Goal: Task Accomplishment & Management: Complete application form

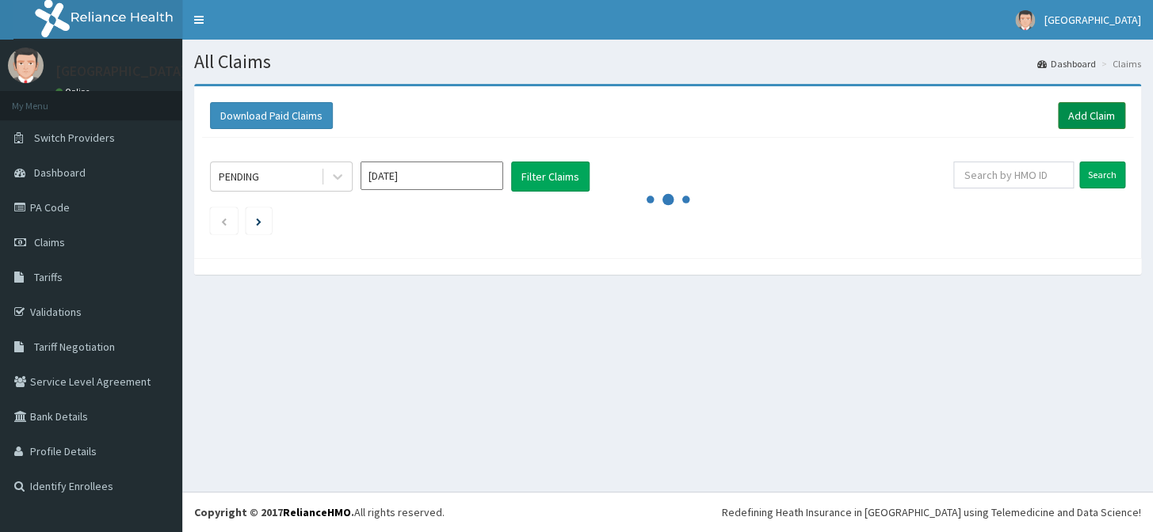
click at [1086, 116] on link "Add Claim" at bounding box center [1091, 115] width 67 height 27
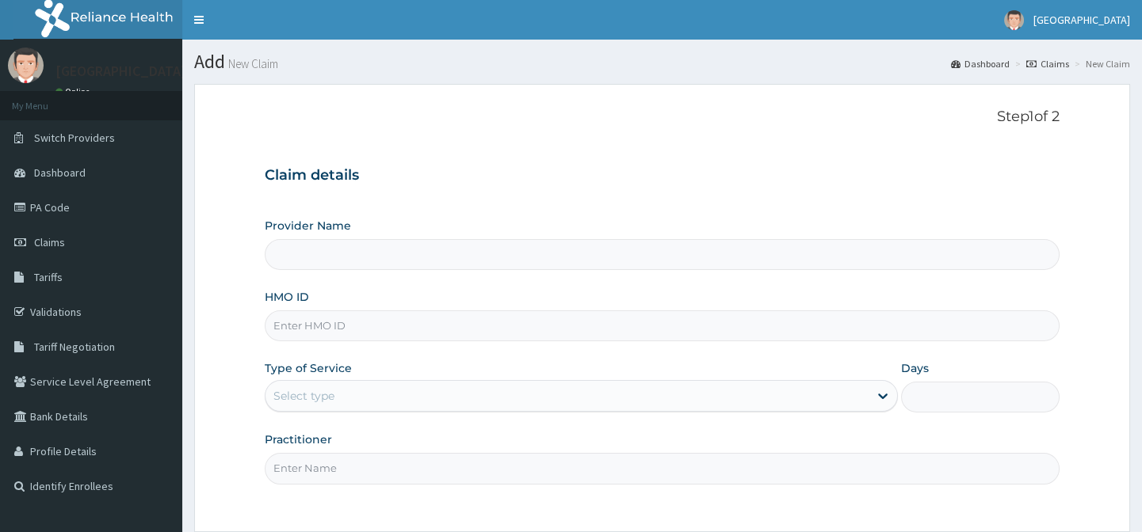
type input "[GEOGRAPHIC_DATA]"
click at [317, 325] on input "HMO ID" at bounding box center [662, 326] width 794 height 31
click at [318, 325] on input "HMO ID" at bounding box center [662, 326] width 794 height 31
type input "ENP/11695/A"
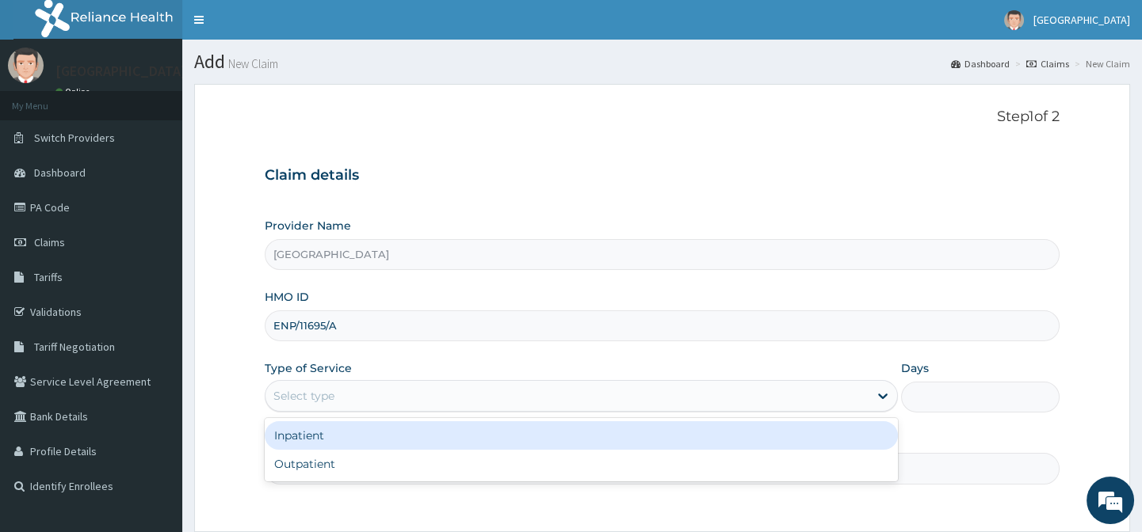
click at [371, 395] on div "Select type" at bounding box center [566, 395] width 603 height 25
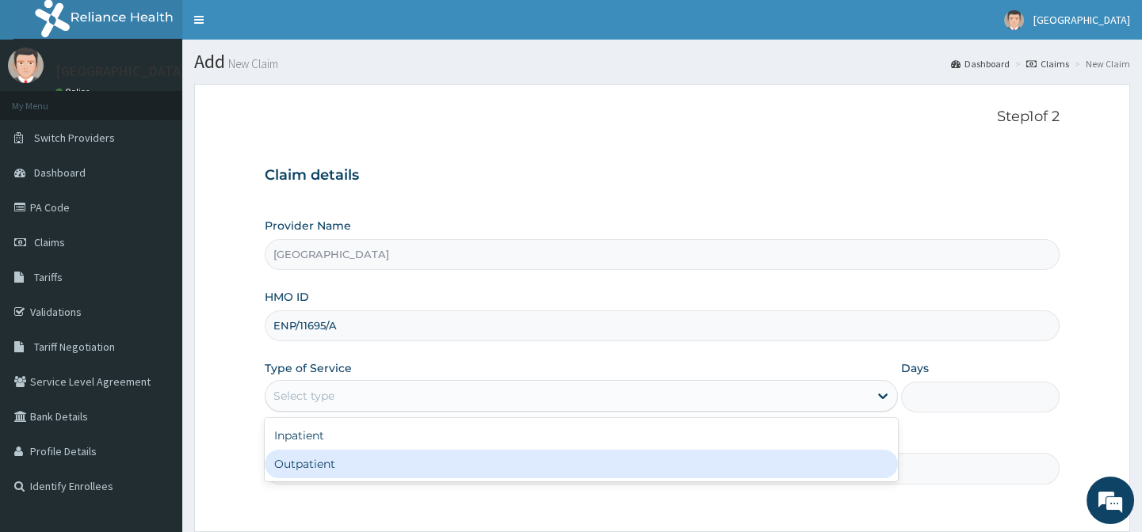
click at [356, 463] on div "Outpatient" at bounding box center [581, 464] width 633 height 29
type input "1"
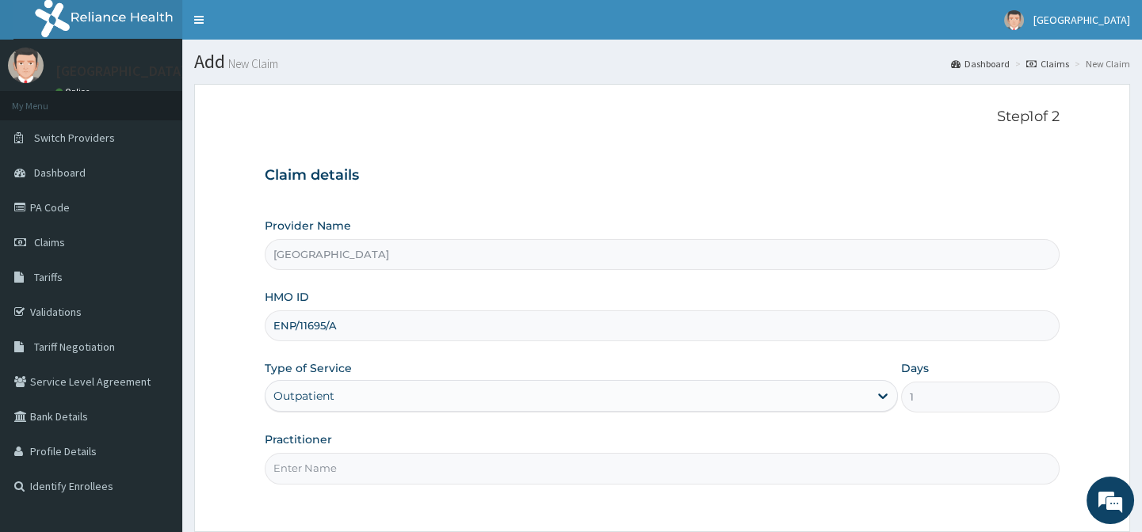
click at [360, 467] on input "Practitioner" at bounding box center [662, 468] width 794 height 31
type input "[PERSON_NAME]"
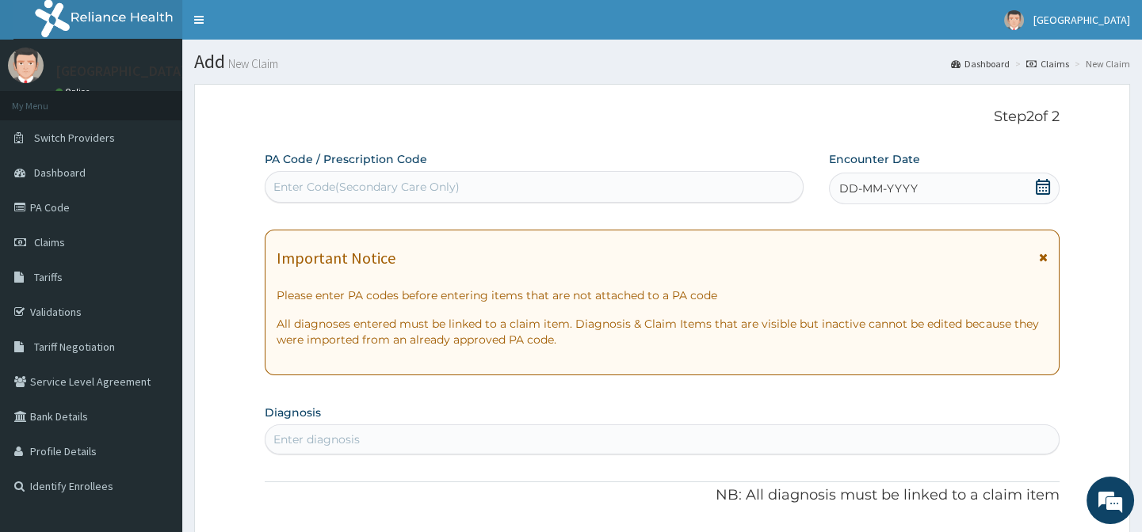
click at [1044, 179] on icon at bounding box center [1043, 187] width 16 height 16
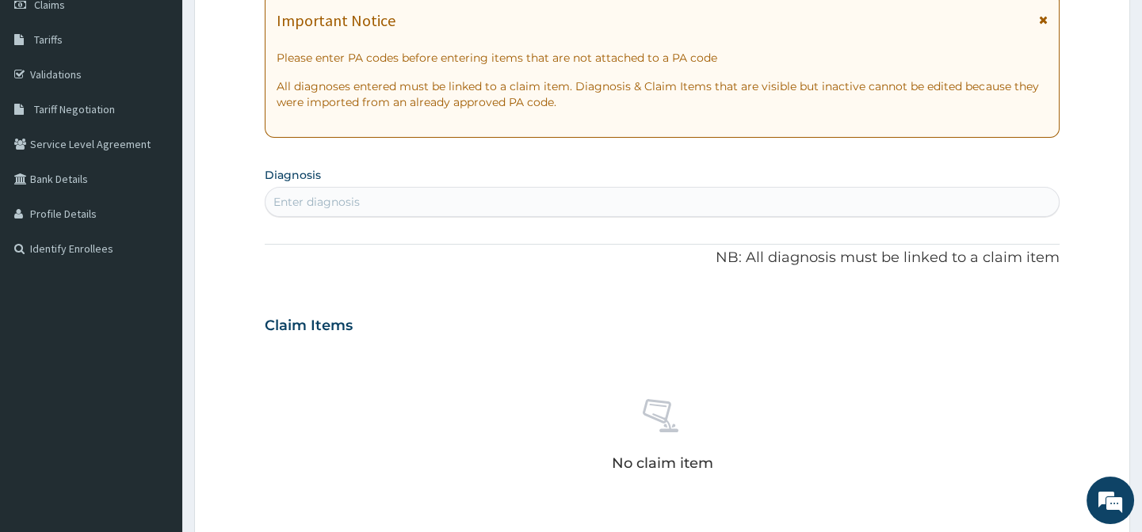
scroll to position [285, 0]
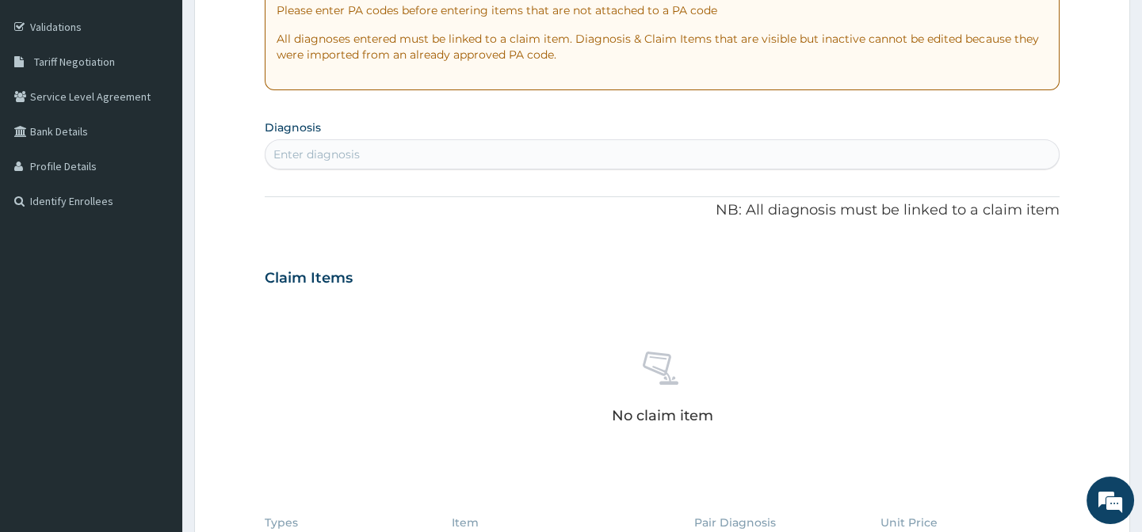
click at [484, 154] on div "Enter diagnosis" at bounding box center [661, 154] width 792 height 25
type input "p"
type input "r"
type input "tonsilitis"
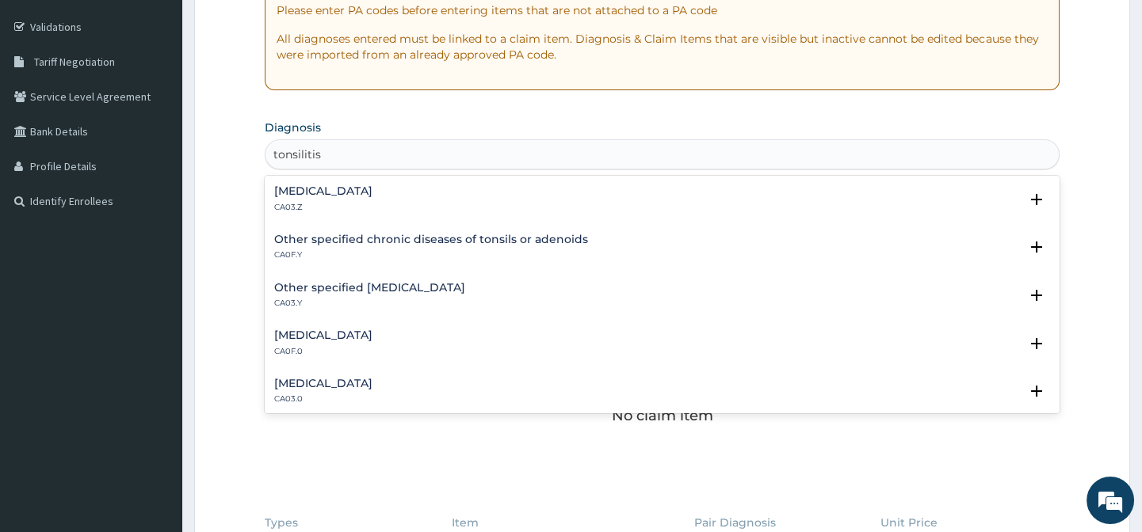
click at [372, 196] on h4 "[MEDICAL_DATA]" at bounding box center [323, 191] width 98 height 12
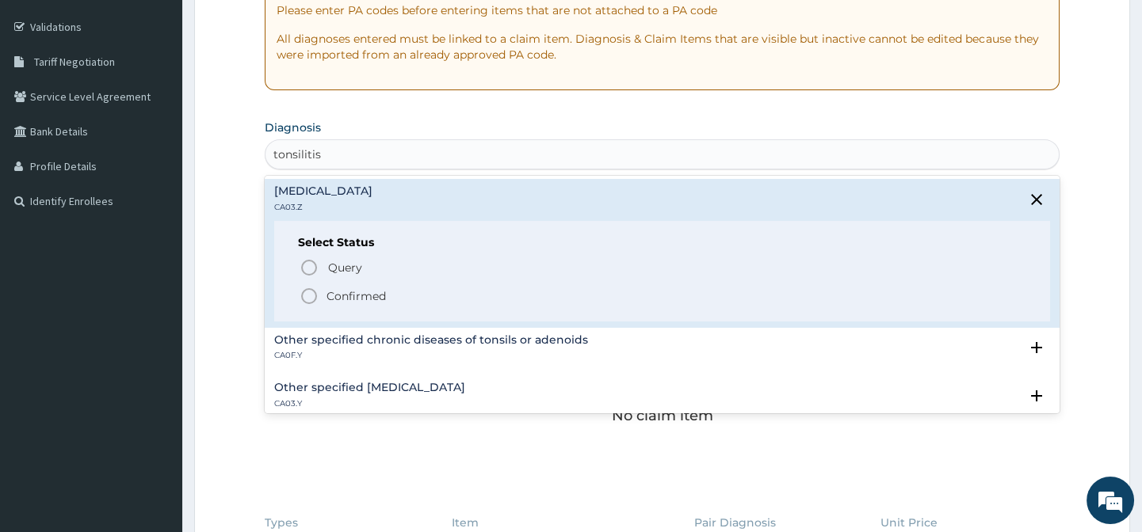
click at [313, 296] on icon "status option filled" at bounding box center [308, 296] width 19 height 19
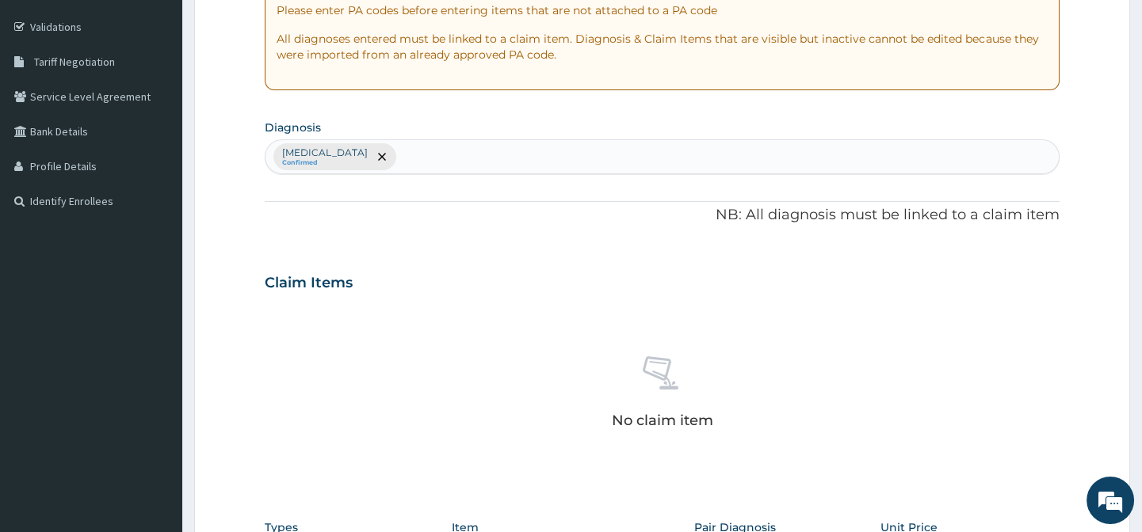
type input "f"
type input "[MEDICAL_DATA]"
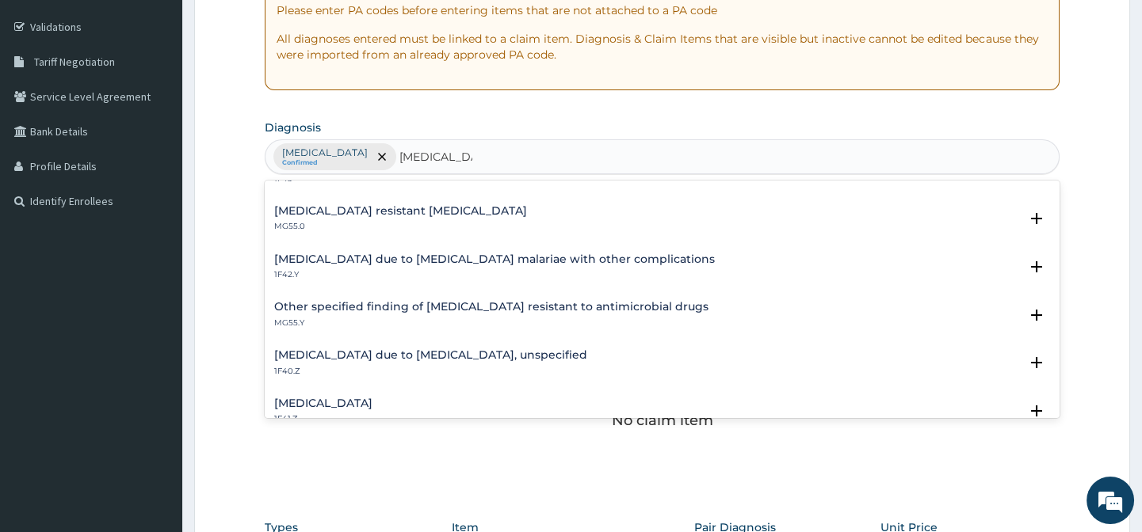
scroll to position [143, 0]
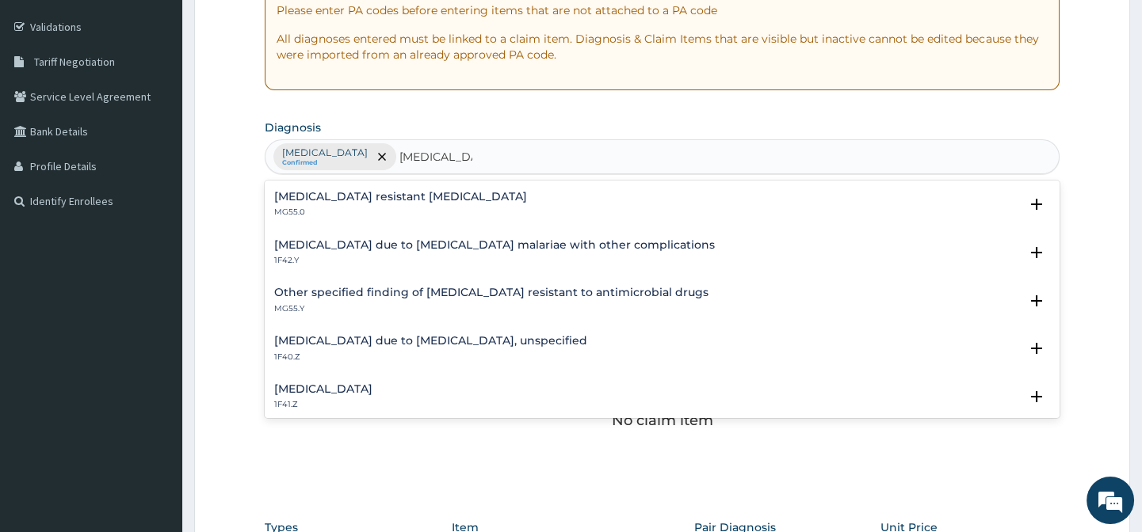
click at [450, 340] on h4 "[MEDICAL_DATA] due to [MEDICAL_DATA], unspecified" at bounding box center [430, 341] width 313 height 12
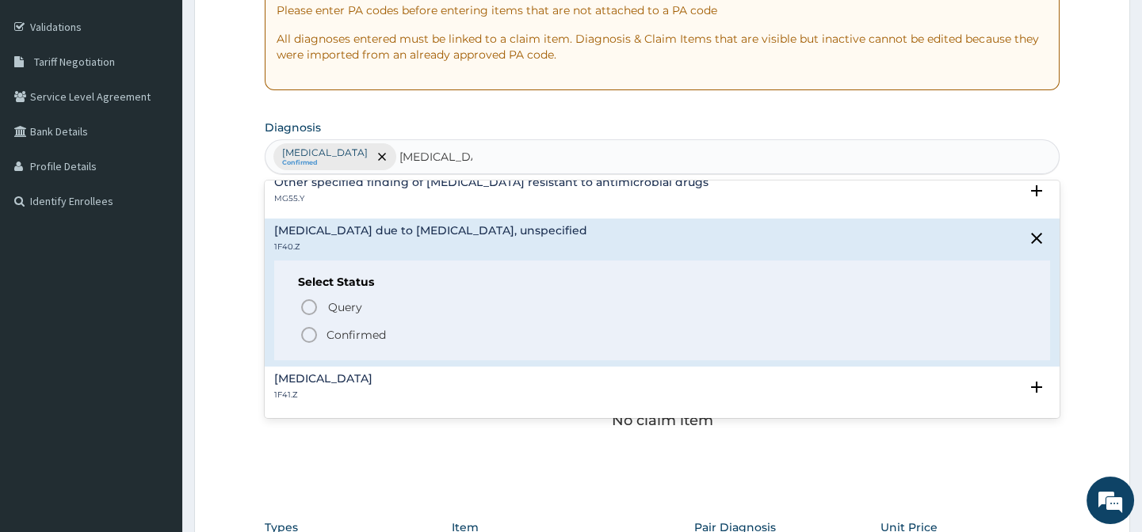
scroll to position [288, 0]
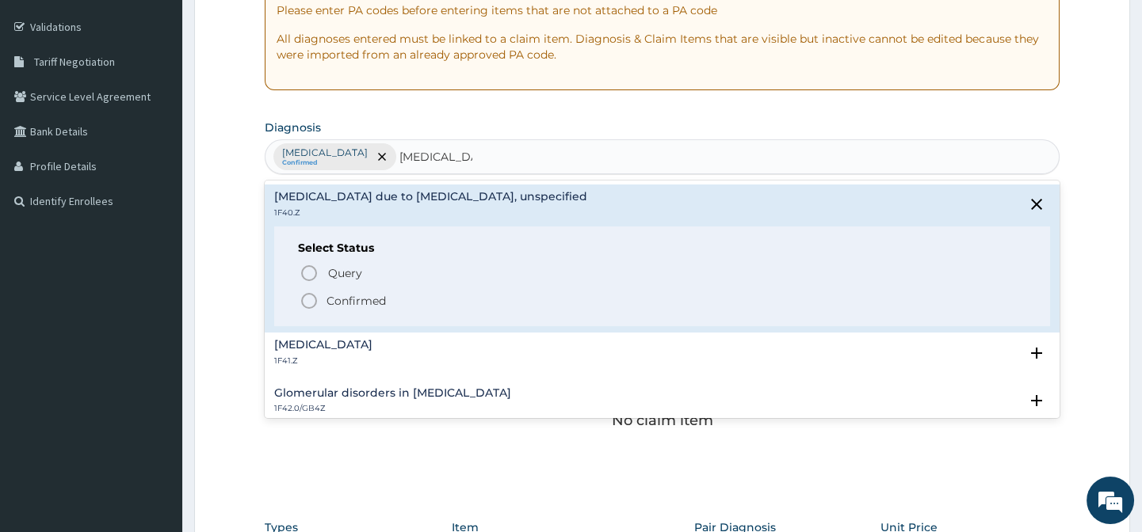
click at [314, 297] on icon "status option filled" at bounding box center [308, 301] width 19 height 19
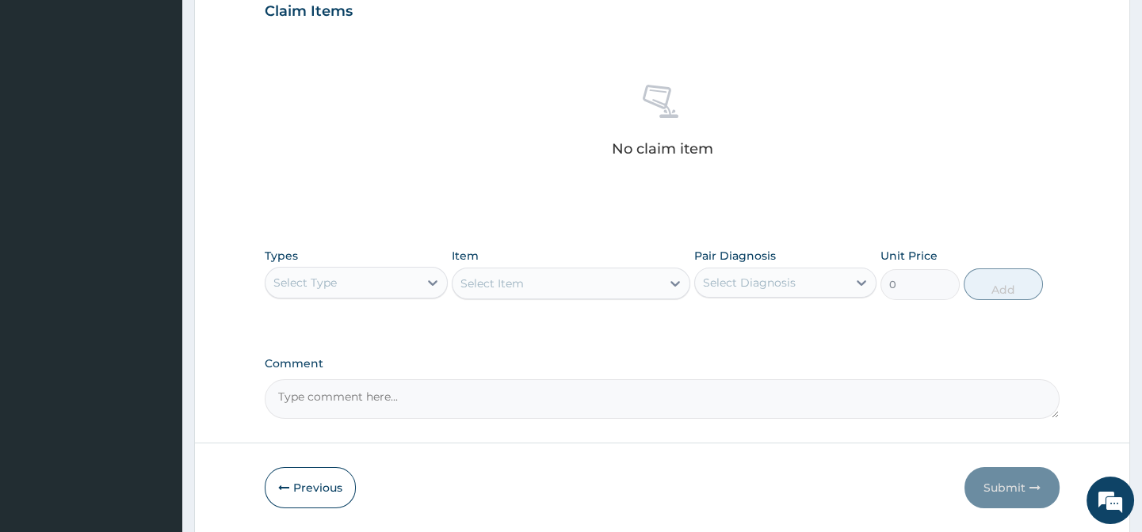
scroll to position [609, 0]
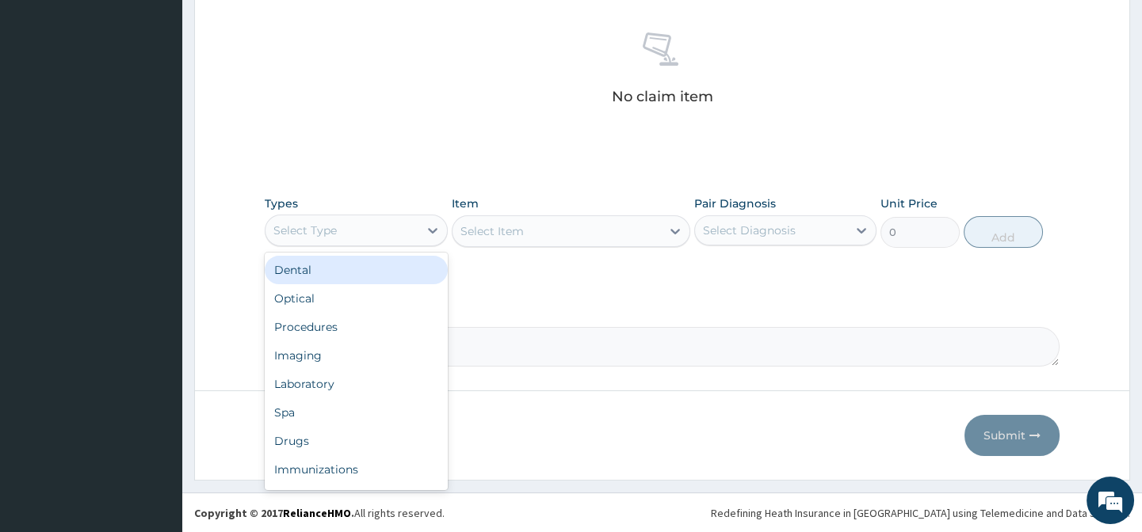
click at [412, 227] on div "Select Type" at bounding box center [341, 230] width 152 height 25
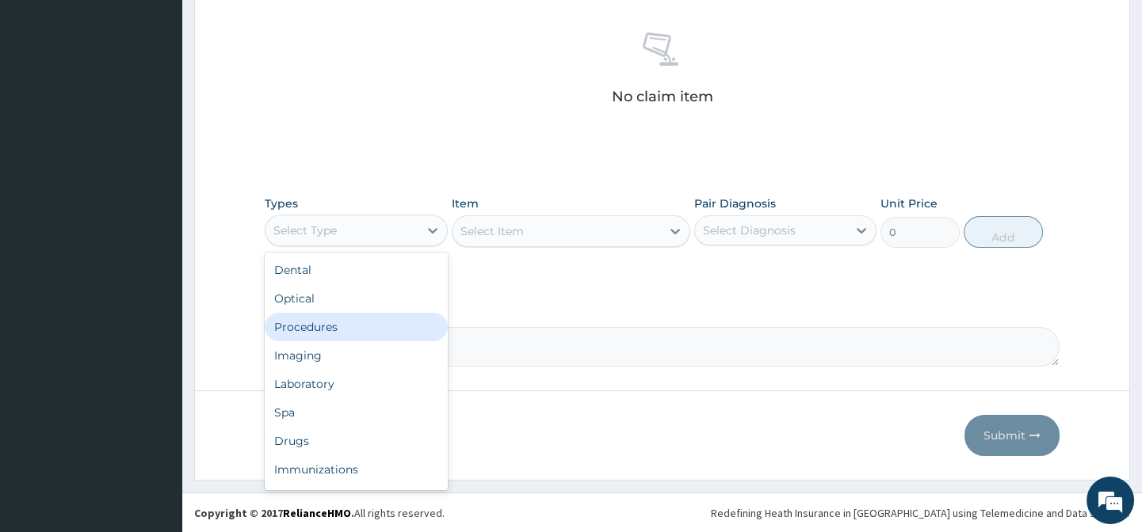
click at [313, 323] on div "Procedures" at bounding box center [356, 327] width 182 height 29
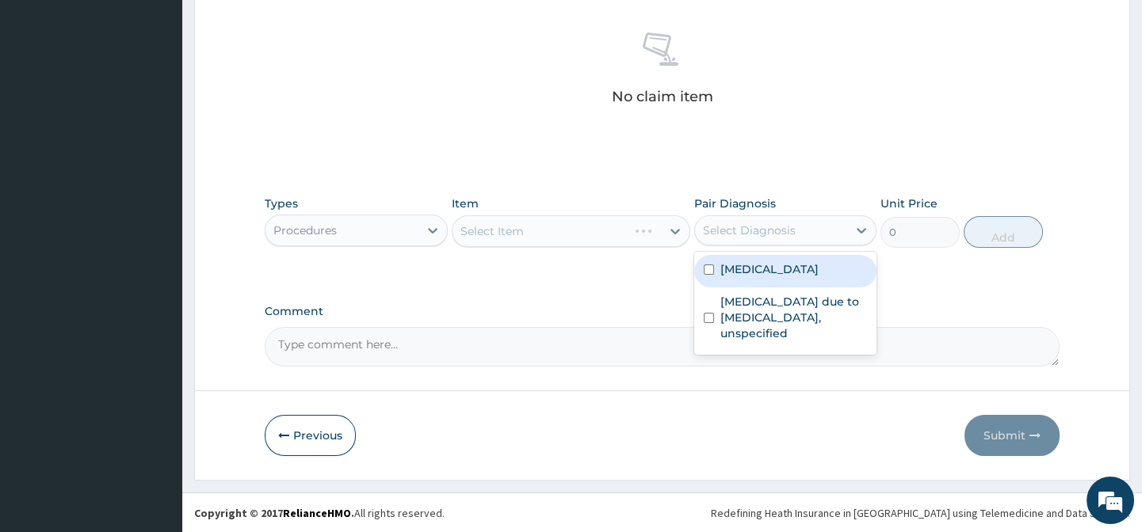
click at [740, 234] on div "Select Diagnosis" at bounding box center [749, 231] width 93 height 16
drag, startPoint x: 728, startPoint y: 269, endPoint x: 736, endPoint y: 334, distance: 66.2
click at [728, 273] on label "[MEDICAL_DATA]" at bounding box center [769, 269] width 98 height 16
checkbox input "true"
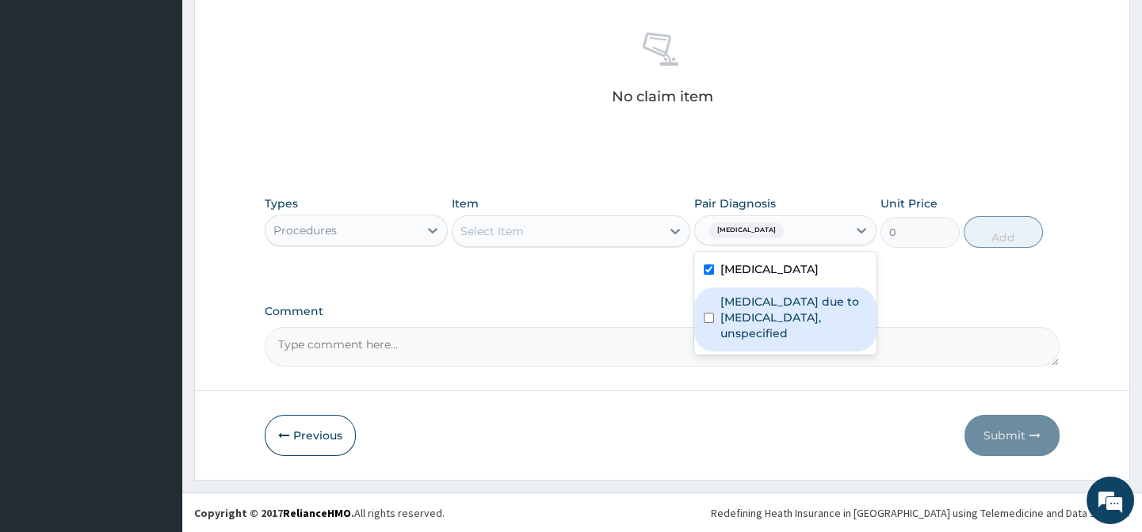
click at [720, 341] on label "[MEDICAL_DATA] due to [MEDICAL_DATA], unspecified" at bounding box center [793, 318] width 147 height 48
checkbox input "true"
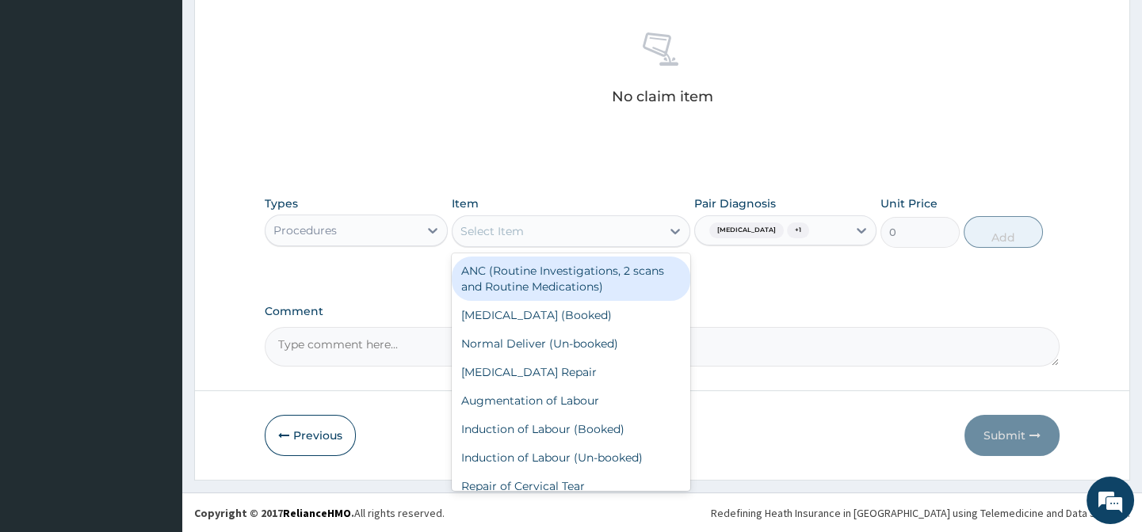
click at [559, 233] on div "Select Item" at bounding box center [556, 231] width 208 height 25
type input "c"
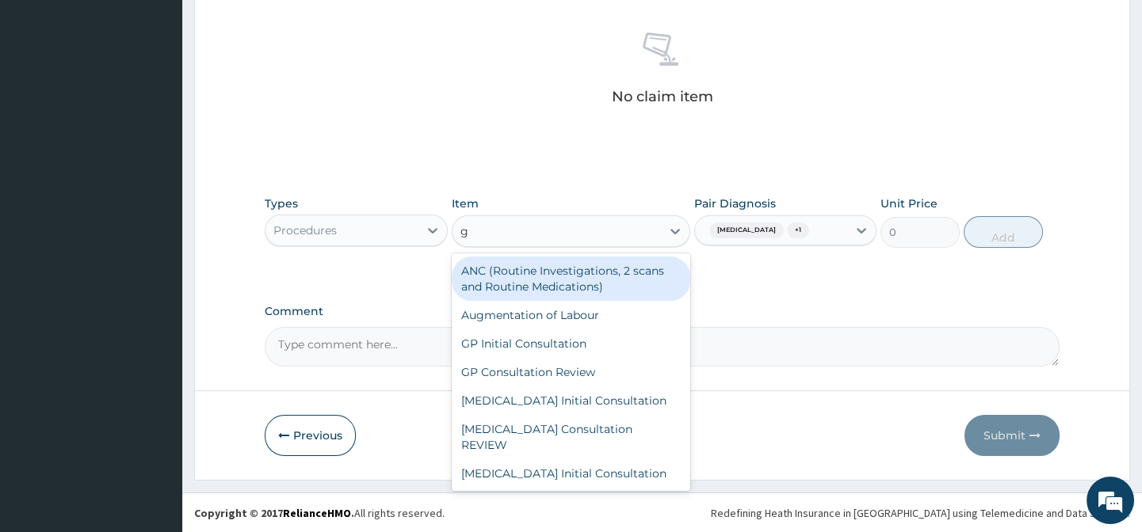
type input "gp"
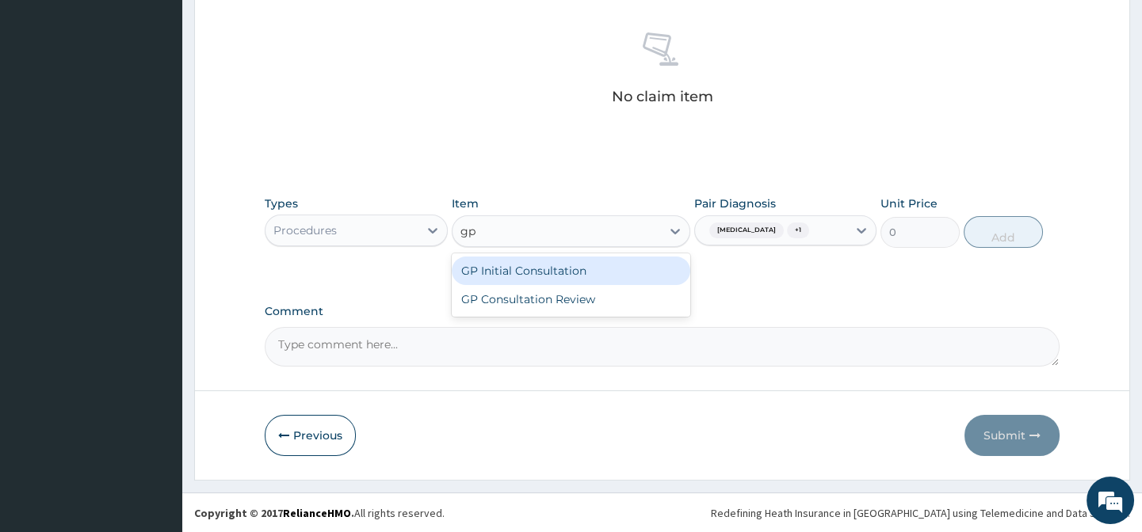
click at [551, 267] on div "GP Initial Consultation" at bounding box center [571, 271] width 238 height 29
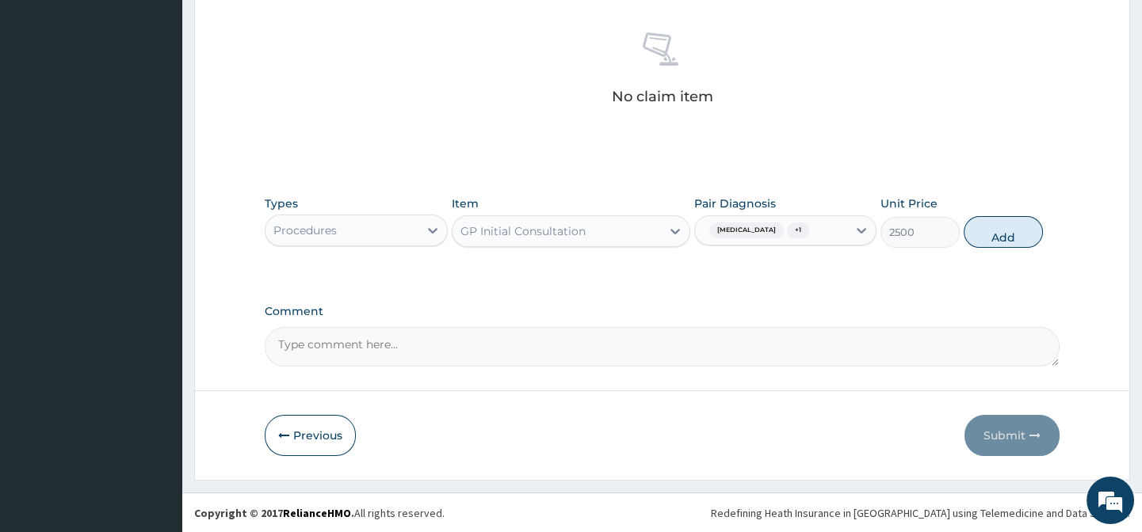
click at [1016, 240] on button "Add" at bounding box center [1002, 232] width 79 height 32
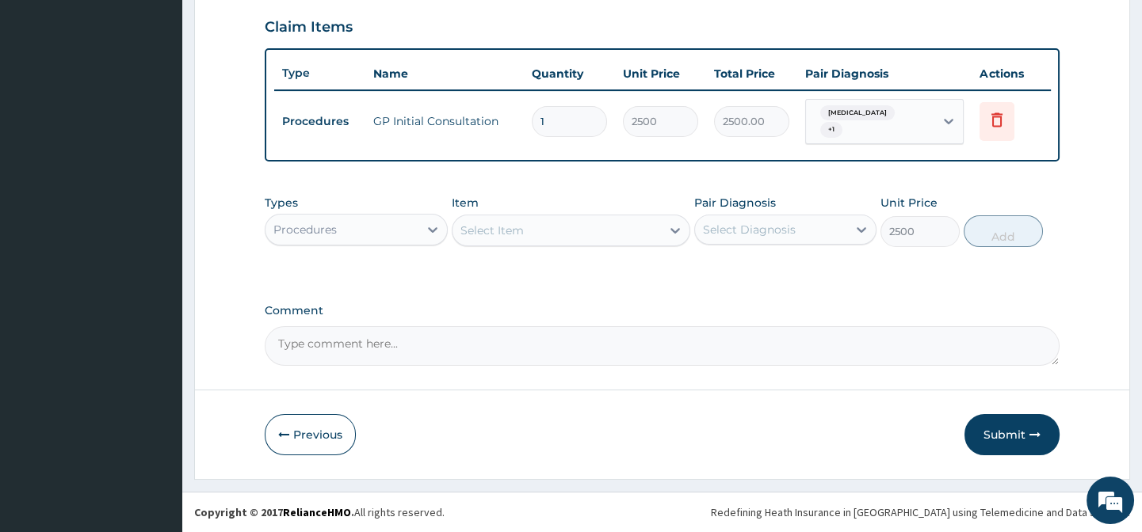
type input "0"
click at [410, 231] on div "Procedures" at bounding box center [341, 229] width 152 height 25
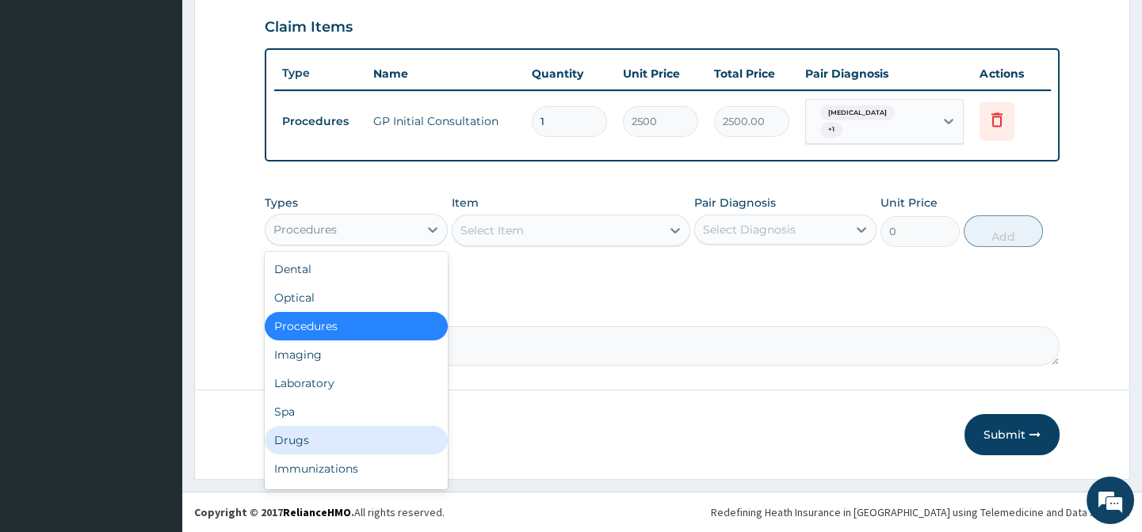
click at [305, 431] on div "Drugs" at bounding box center [356, 440] width 182 height 29
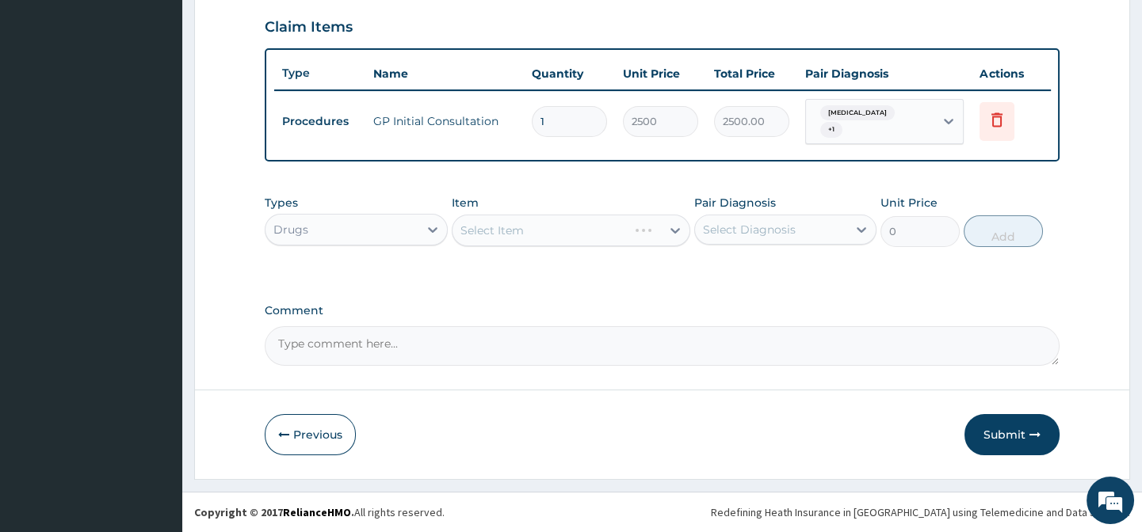
click at [821, 230] on div "Select Diagnosis" at bounding box center [771, 229] width 152 height 25
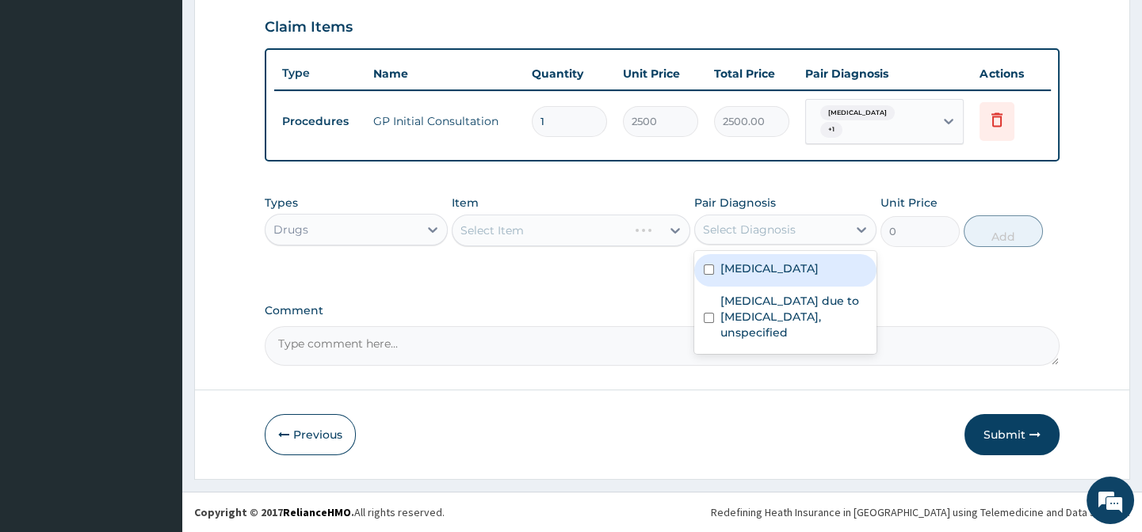
click at [799, 270] on label "[MEDICAL_DATA]" at bounding box center [769, 269] width 98 height 16
checkbox input "true"
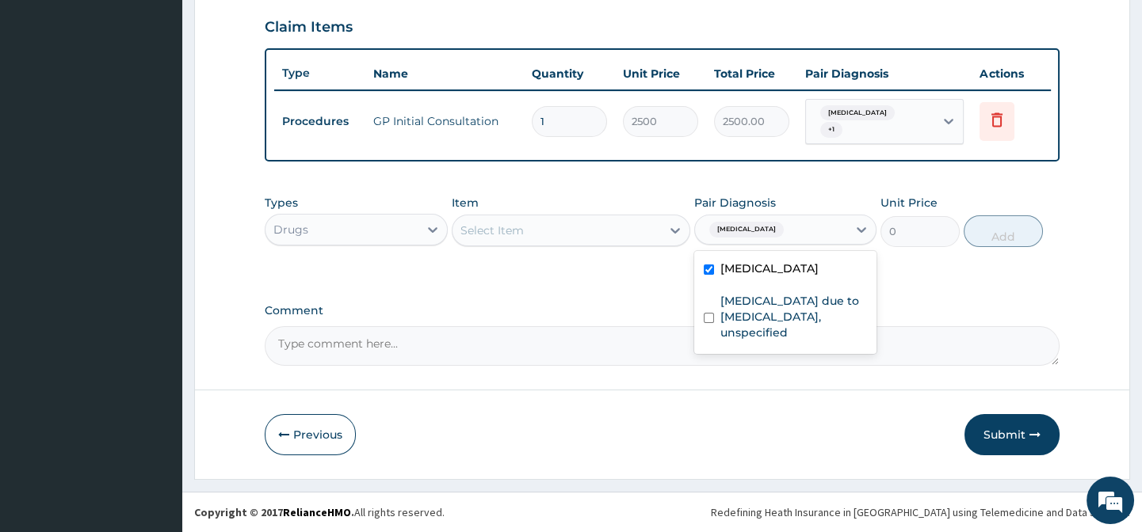
click at [532, 224] on div "Select Item" at bounding box center [556, 230] width 208 height 25
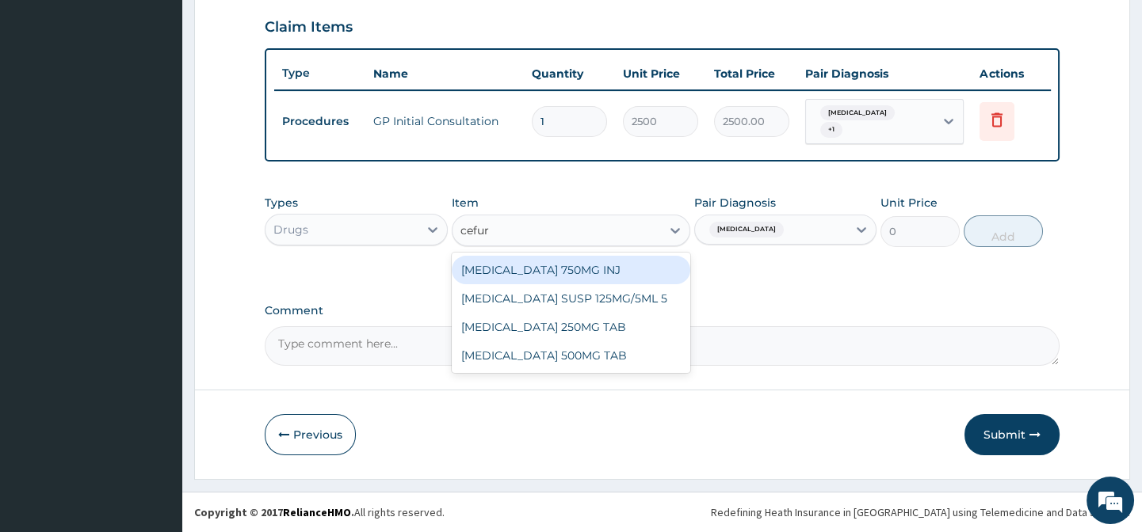
type input "cefuro"
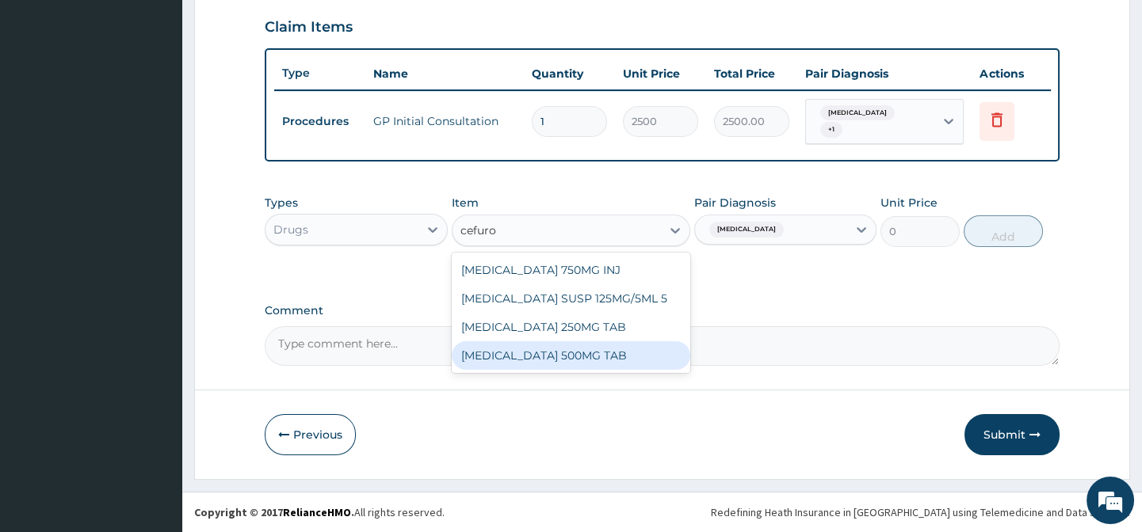
click at [515, 353] on div "[MEDICAL_DATA] 500MG TAB" at bounding box center [571, 355] width 238 height 29
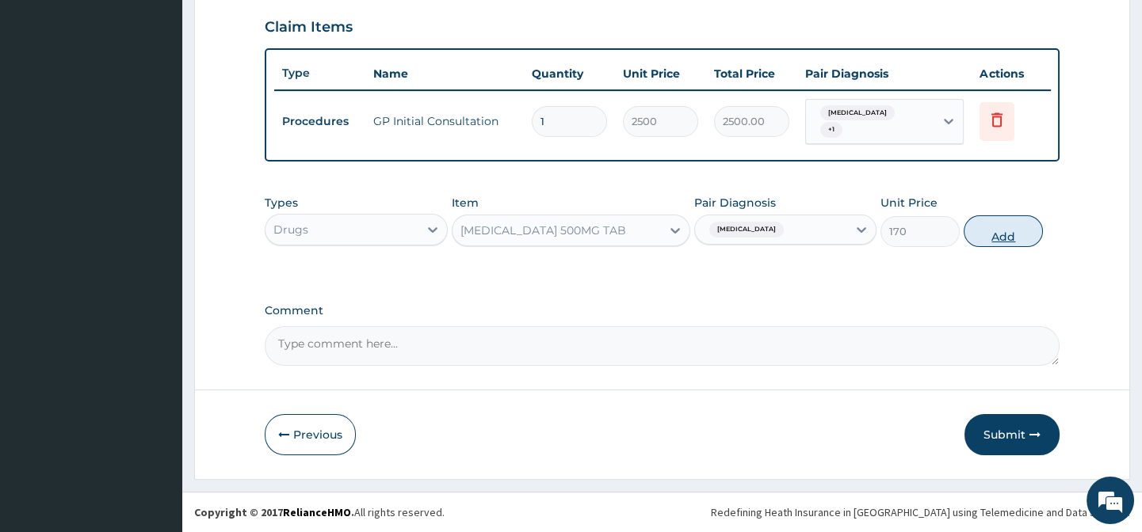
click at [996, 234] on button "Add" at bounding box center [1002, 231] width 79 height 32
type input "0"
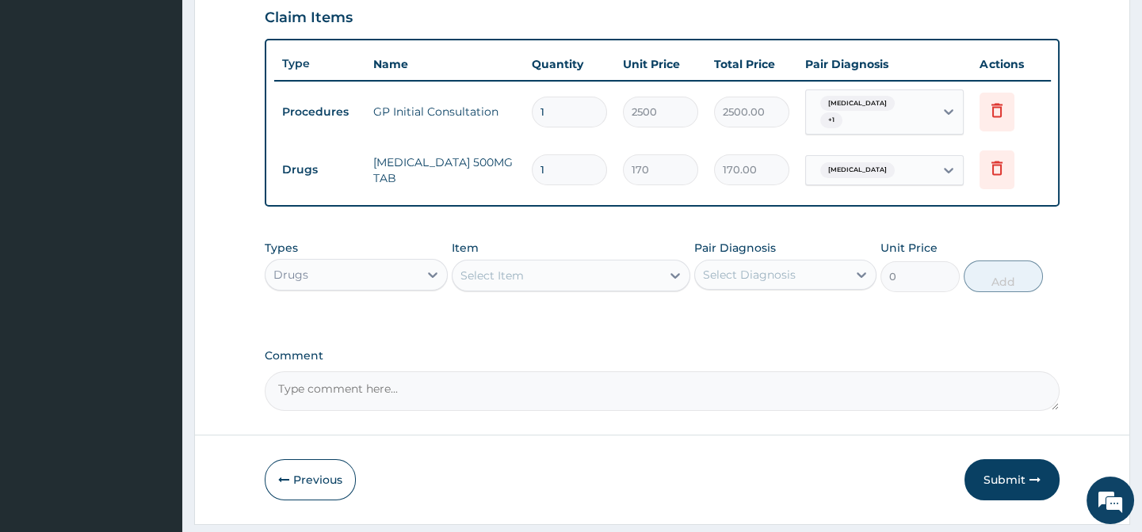
click at [555, 165] on input "1" at bounding box center [569, 169] width 75 height 31
type input "10"
type input "1700.00"
type input "10"
click at [546, 288] on div "Select Item" at bounding box center [556, 275] width 208 height 25
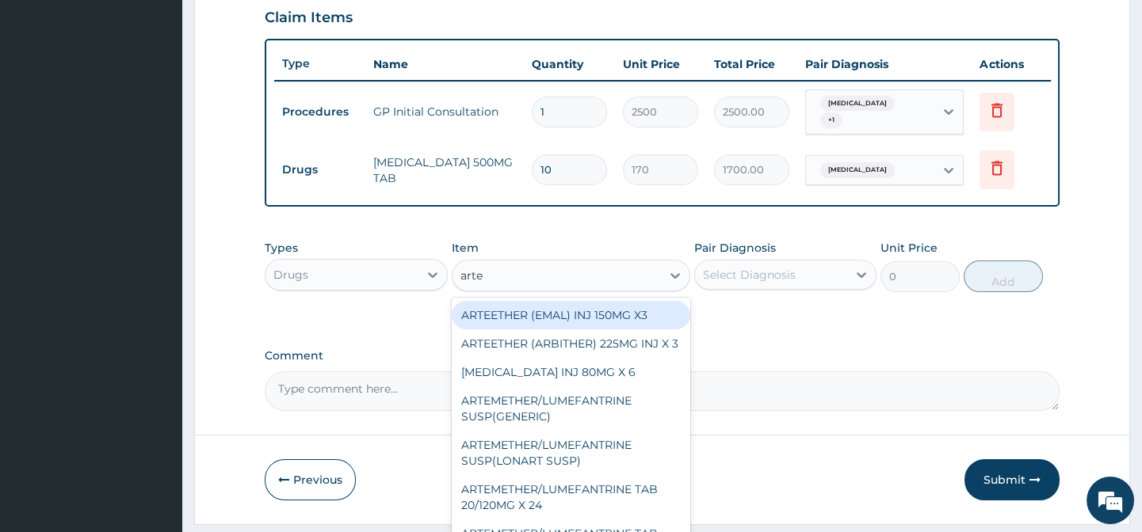
type input "artem"
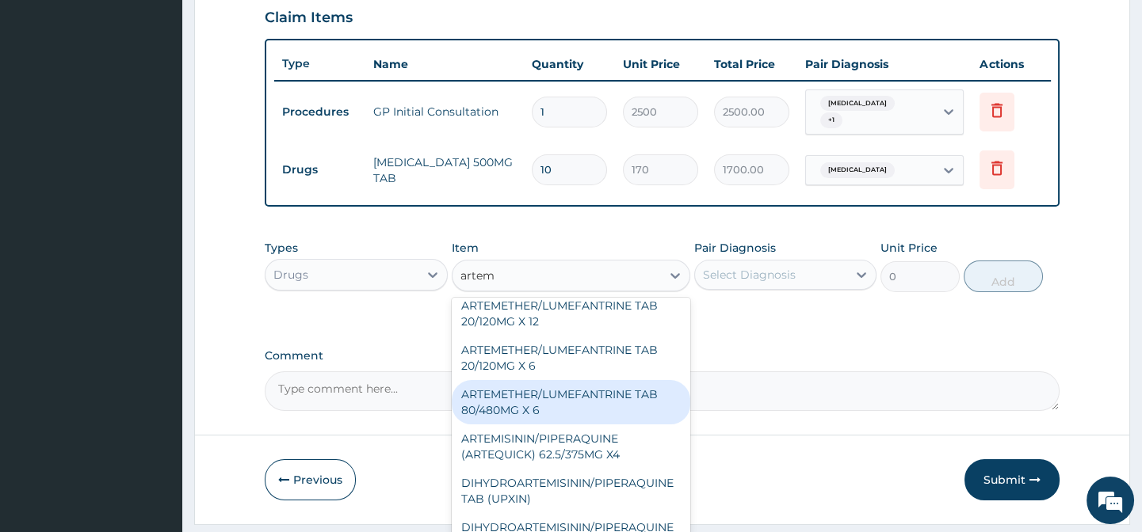
scroll to position [240, 0]
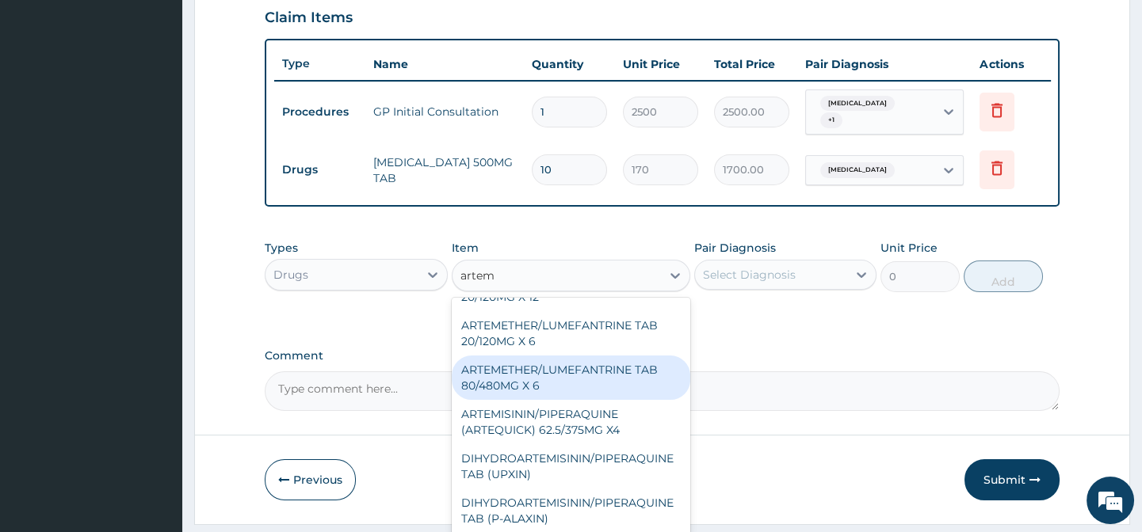
click at [534, 392] on div "ARTEMETHER/LUMEFANTRINE TAB 80/480MG X 6" at bounding box center [571, 378] width 238 height 44
type input "700"
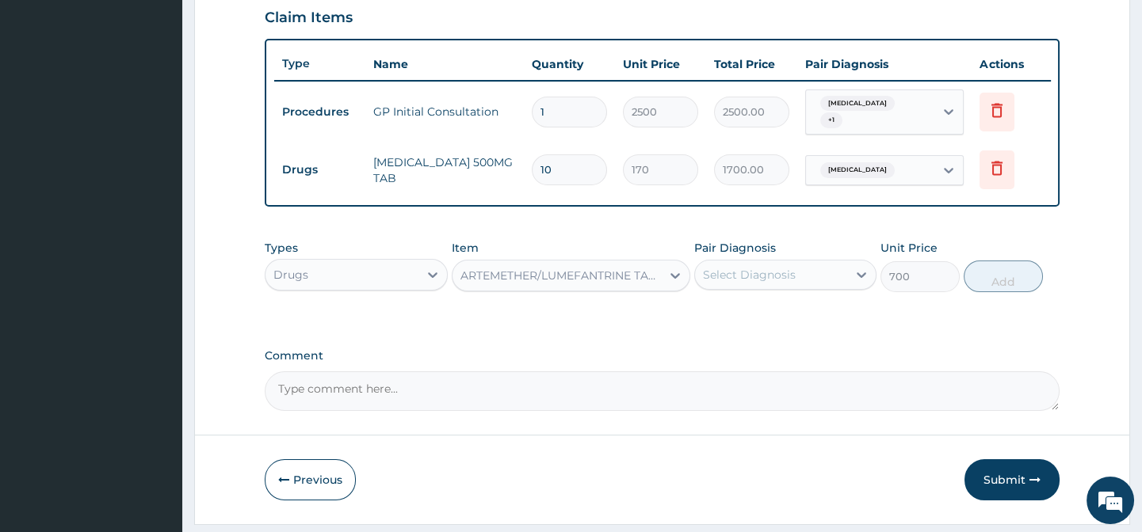
click at [775, 283] on div "Select Diagnosis" at bounding box center [749, 275] width 93 height 16
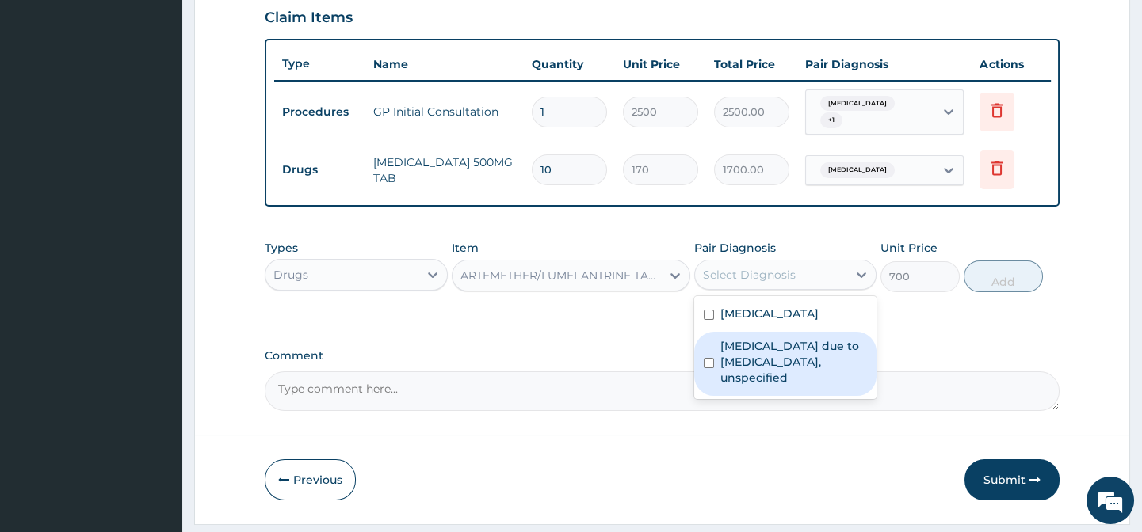
click at [745, 383] on label "[MEDICAL_DATA] due to [MEDICAL_DATA], unspecified" at bounding box center [793, 362] width 147 height 48
checkbox input "true"
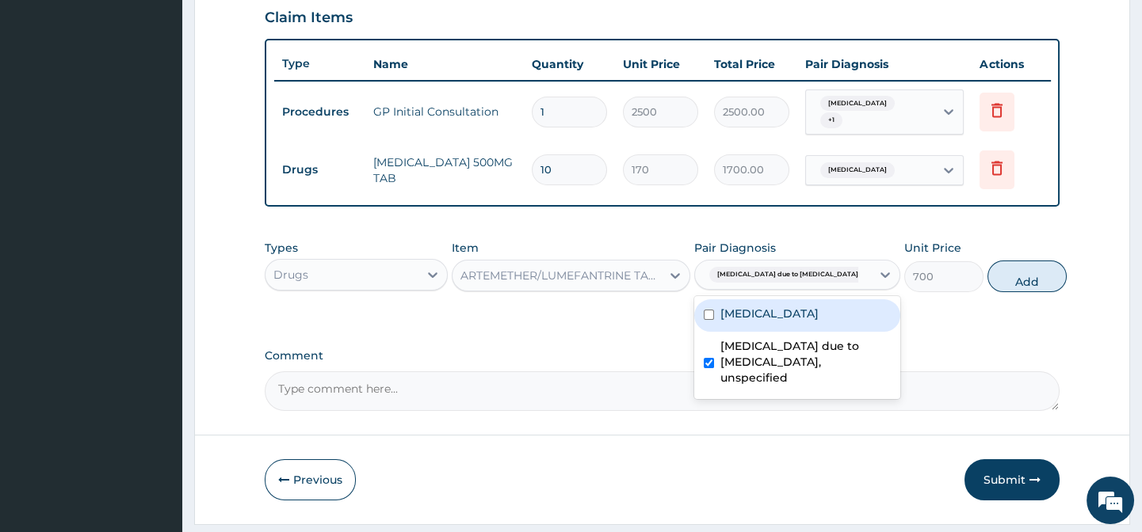
click at [1006, 285] on button "Add" at bounding box center [1026, 277] width 79 height 32
type input "0"
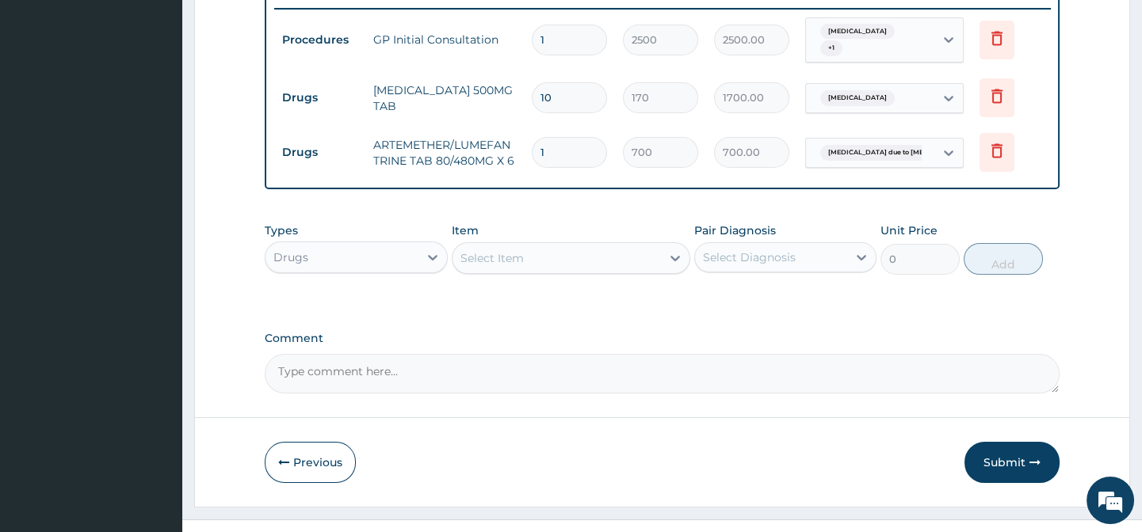
scroll to position [661, 0]
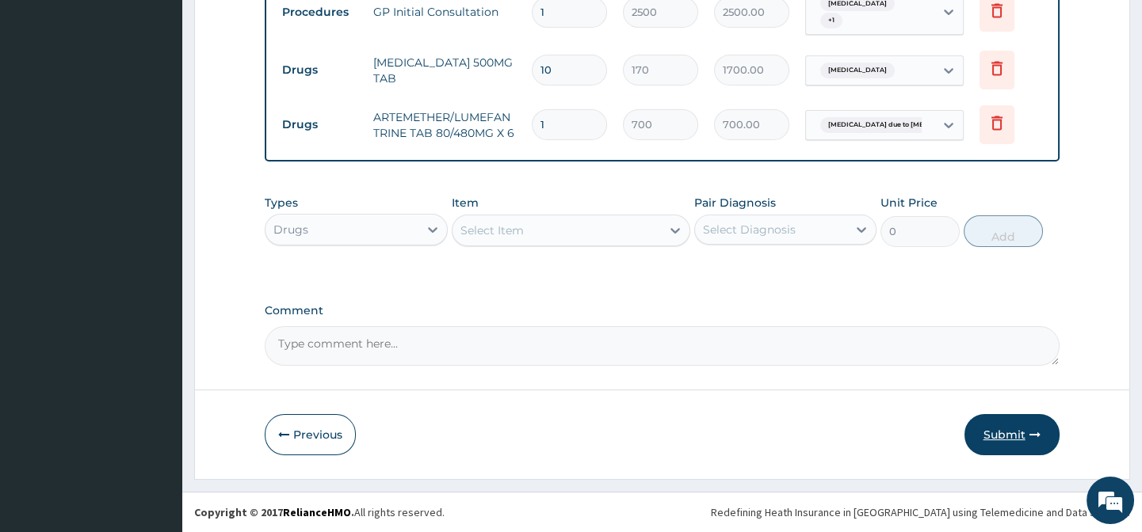
click at [1010, 429] on button "Submit" at bounding box center [1011, 434] width 95 height 41
